Goal: Information Seeking & Learning: Learn about a topic

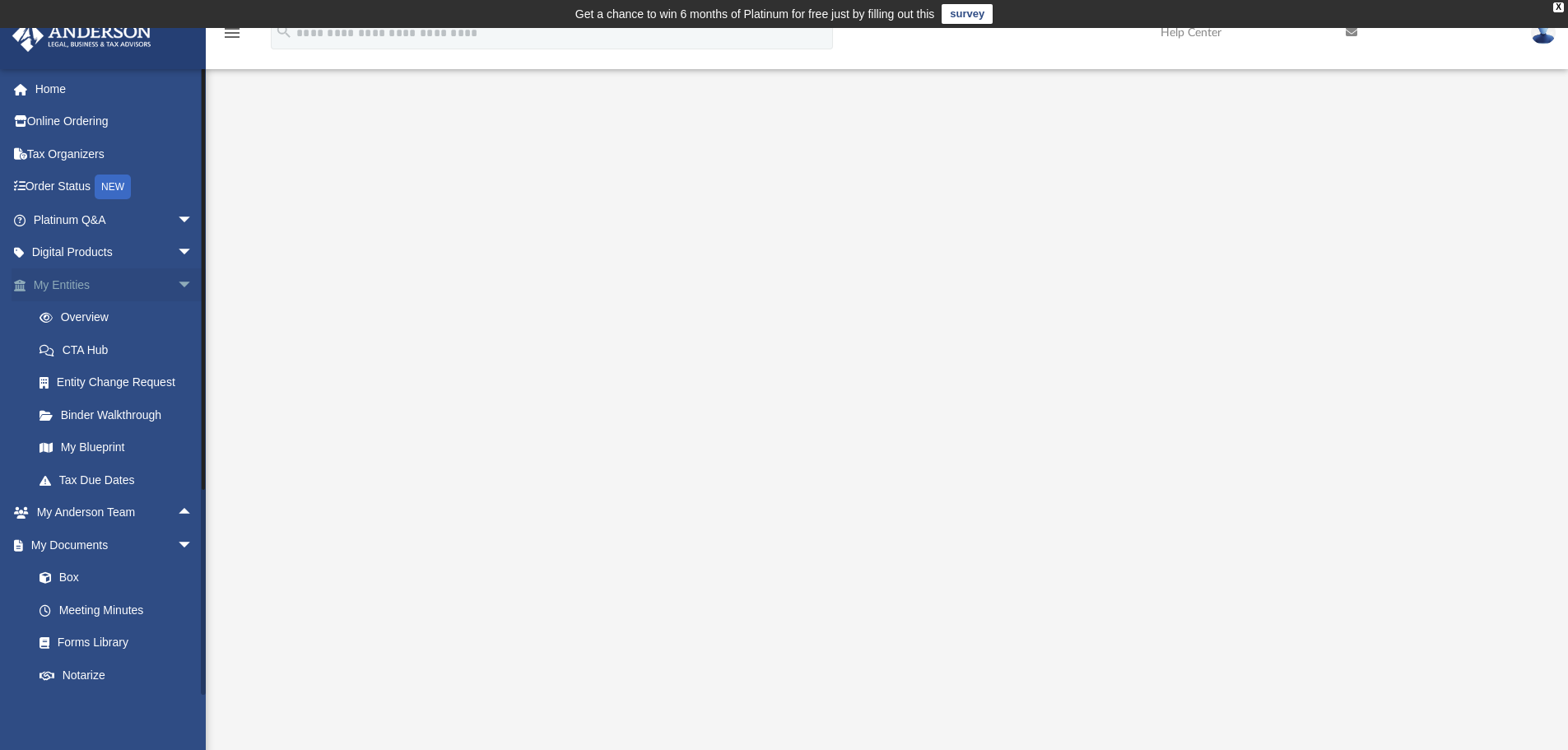
click at [177, 286] on span "arrow_drop_down" at bounding box center [193, 285] width 33 height 33
click at [177, 224] on span "arrow_drop_down" at bounding box center [193, 220] width 33 height 33
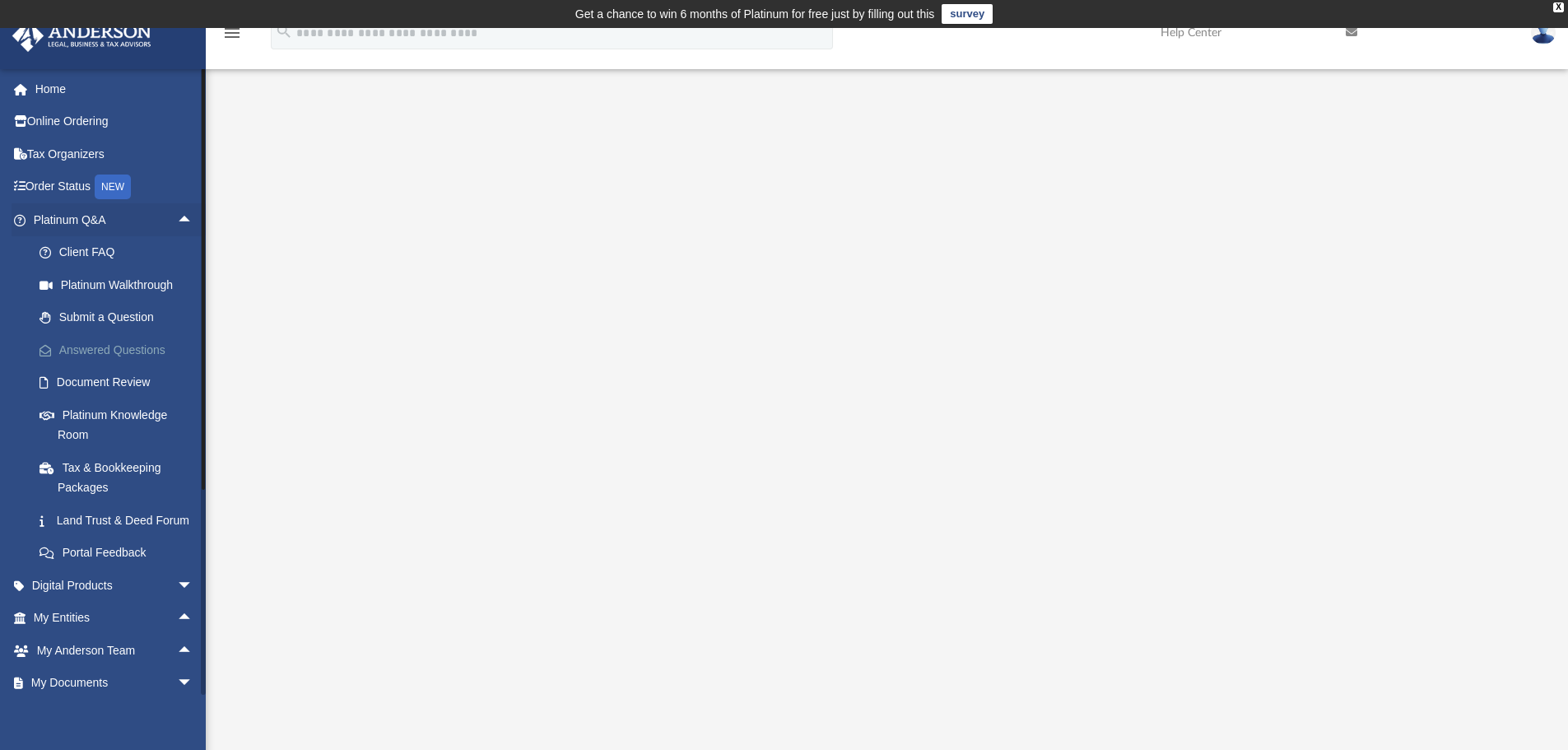
click at [115, 341] on link "Answered Questions" at bounding box center [121, 349] width 195 height 33
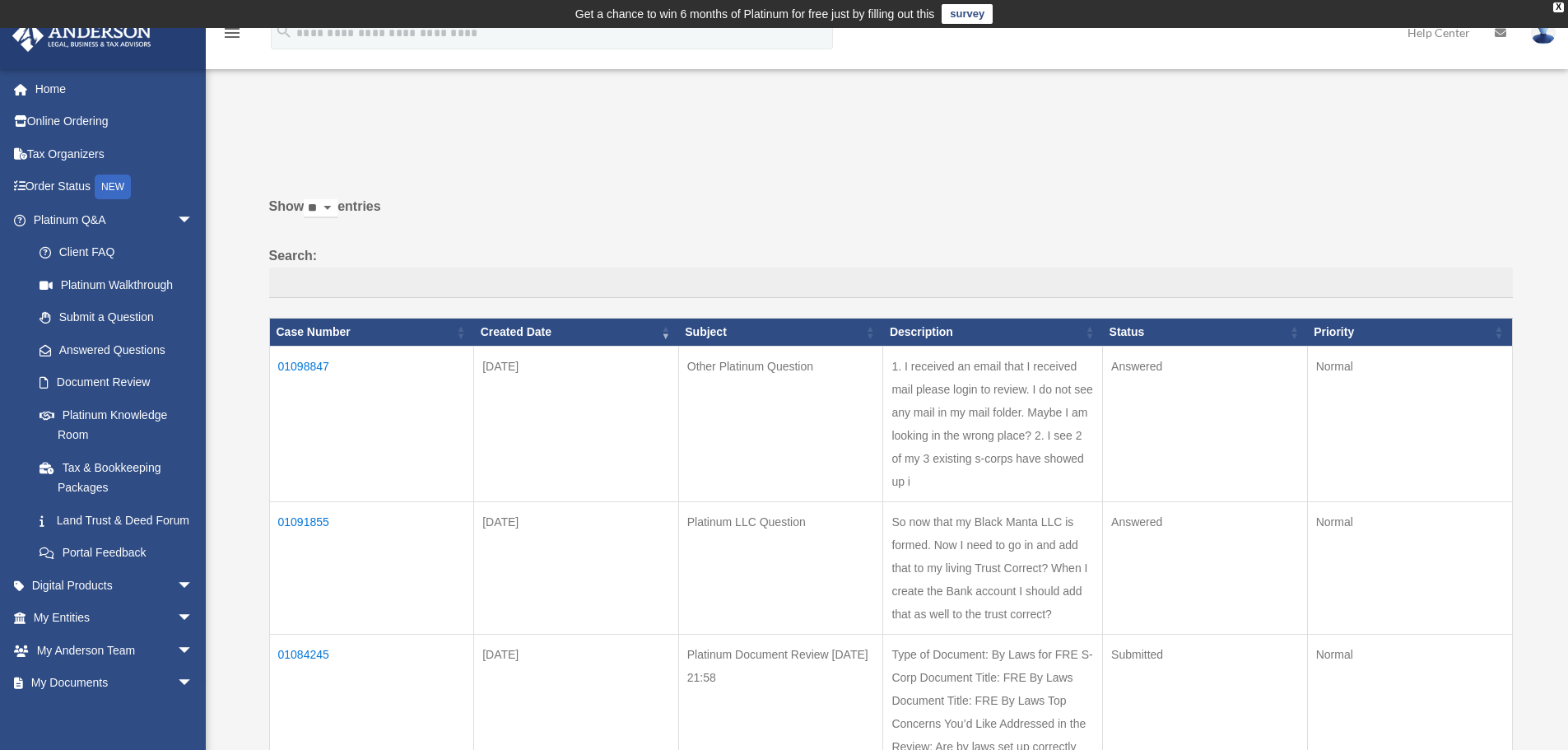
click at [308, 364] on td "01098847" at bounding box center [371, 423] width 205 height 156
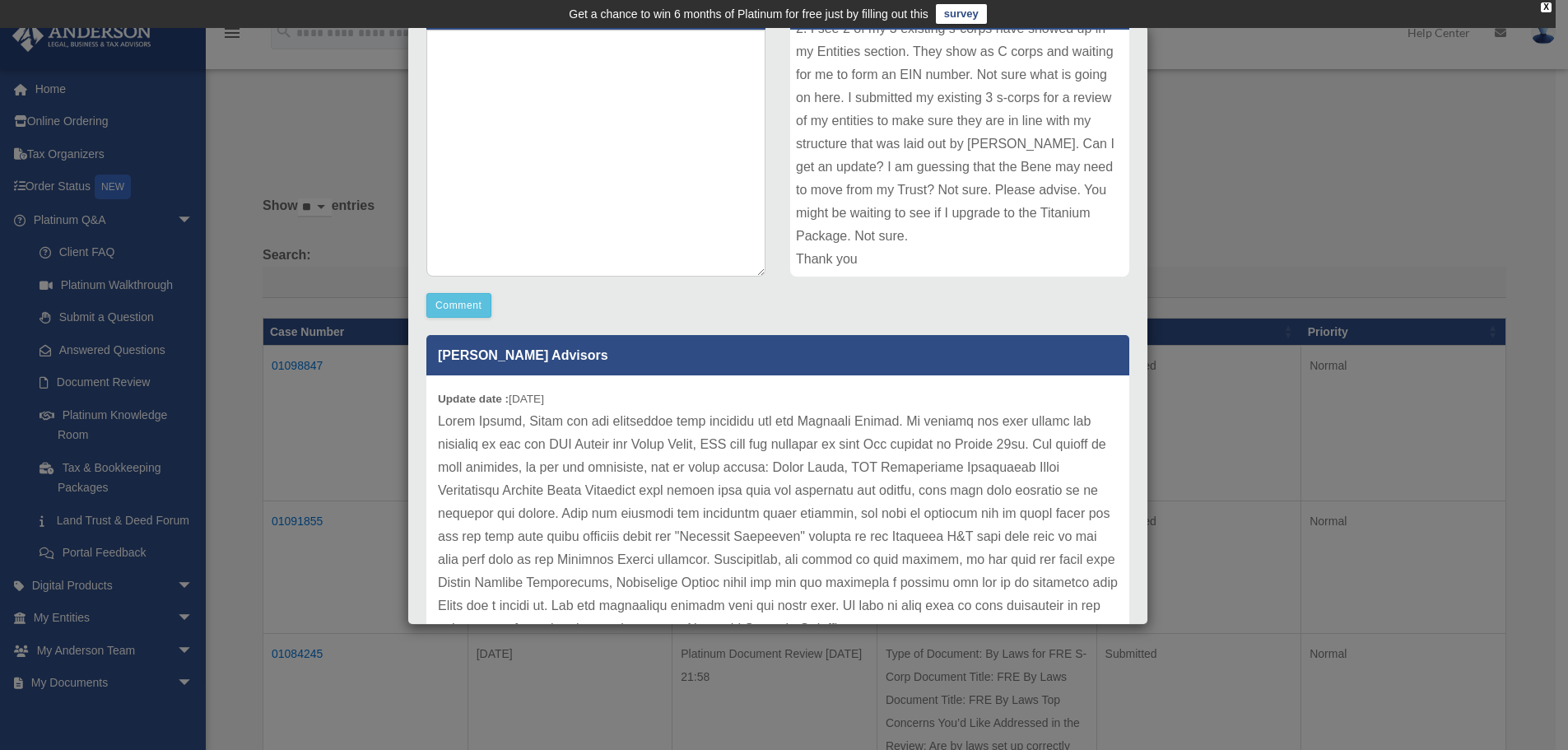
scroll to position [45, 0]
